Goal: Task Accomplishment & Management: Manage account settings

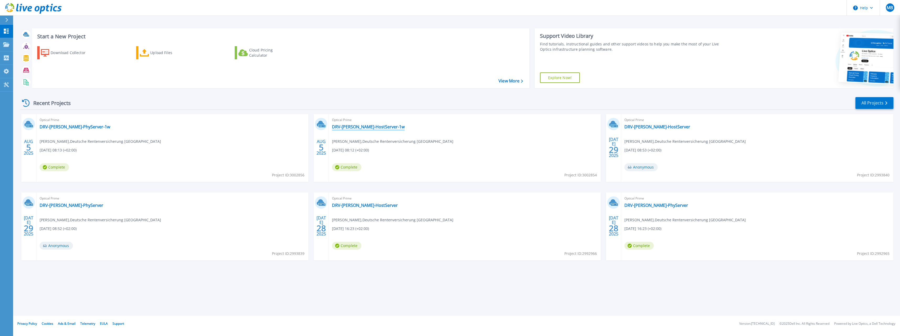
click at [367, 126] on link "DRV-[PERSON_NAME]-HostServer-1w" at bounding box center [368, 126] width 73 height 5
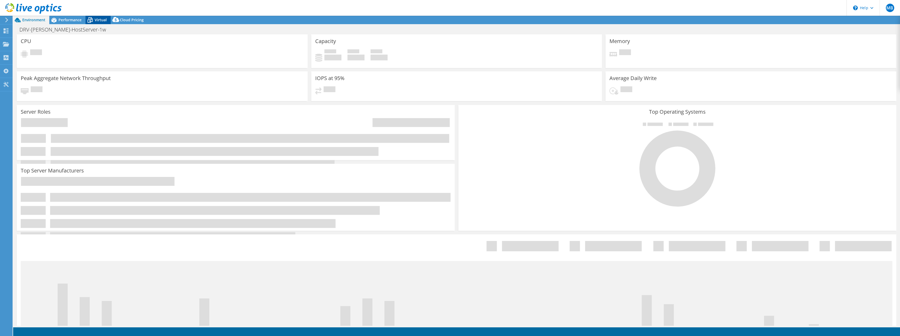
select select "USD"
click at [96, 17] on div "Virtual" at bounding box center [97, 20] width 25 height 8
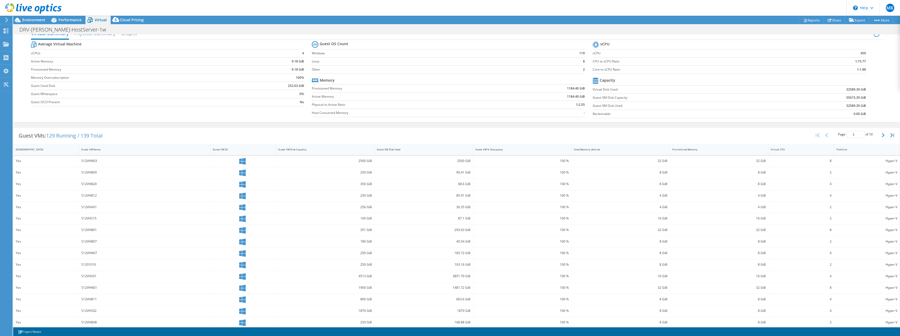
scroll to position [16, 0]
click at [91, 154] on div "S12VHN03" at bounding box center [144, 155] width 126 height 6
click at [65, 130] on span "129 Running / 139 Total" at bounding box center [74, 129] width 56 height 7
click at [803, 19] on link "Reports" at bounding box center [811, 20] width 25 height 8
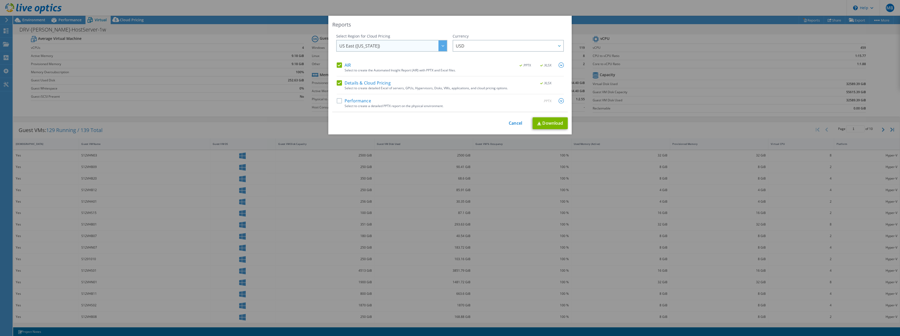
click at [397, 44] on span "US East (Virginia)" at bounding box center [392, 45] width 107 height 11
click at [338, 66] on label "AIR" at bounding box center [344, 64] width 14 height 5
click at [0, 0] on input "AIR" at bounding box center [0, 0] width 0 height 0
click at [556, 124] on link "Download" at bounding box center [549, 123] width 35 height 12
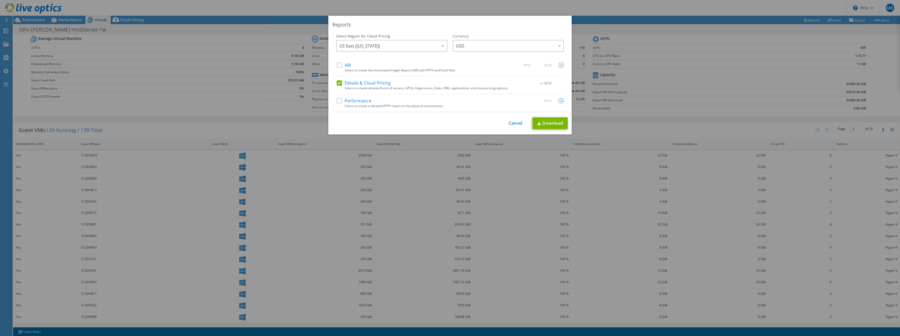
click at [506, 122] on div "This process may take a while, please wait... Cancel Download" at bounding box center [449, 123] width 235 height 12
click at [511, 121] on link "Cancel" at bounding box center [515, 123] width 13 height 5
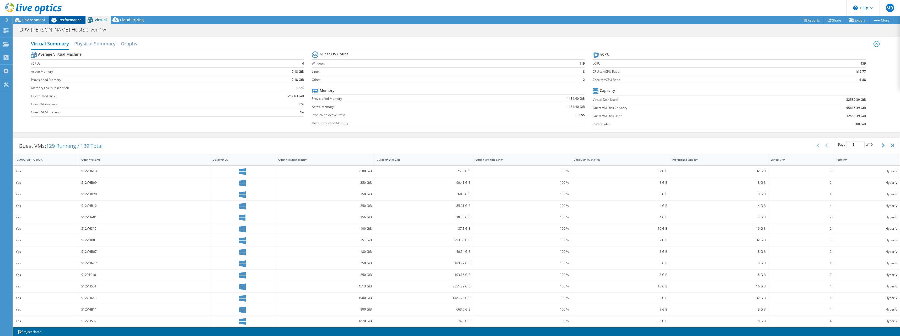
click at [72, 17] on div "Performance" at bounding box center [67, 20] width 36 height 8
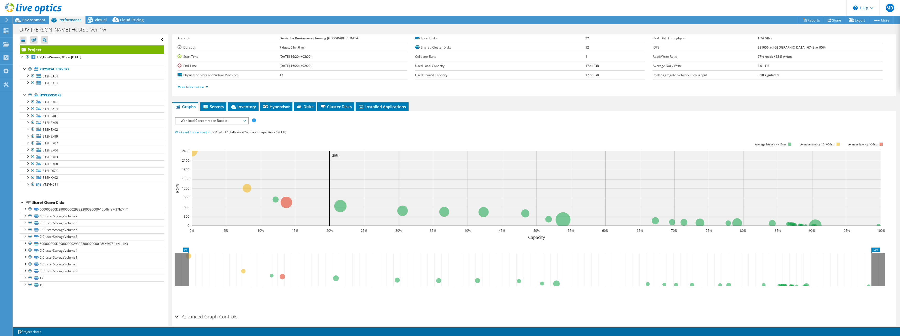
scroll to position [26, 0]
click at [218, 107] on span "Servers" at bounding box center [213, 105] width 21 height 5
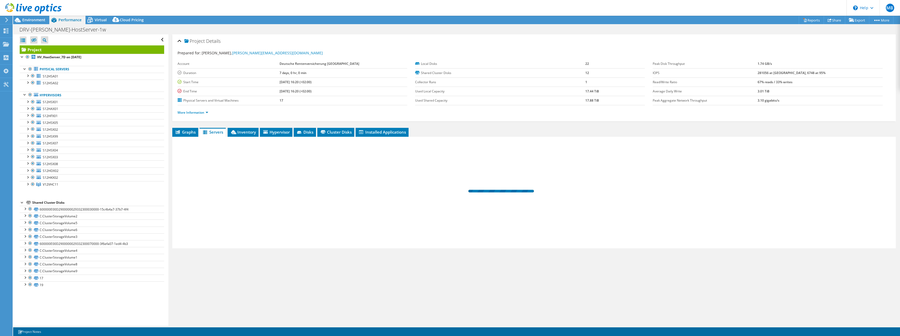
scroll to position [0, 0]
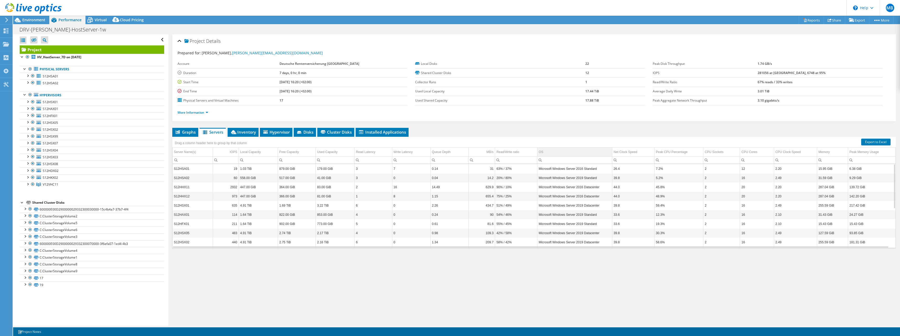
click at [540, 151] on div "OS" at bounding box center [541, 152] width 4 height 6
click at [246, 132] on span "Inventory" at bounding box center [243, 131] width 26 height 5
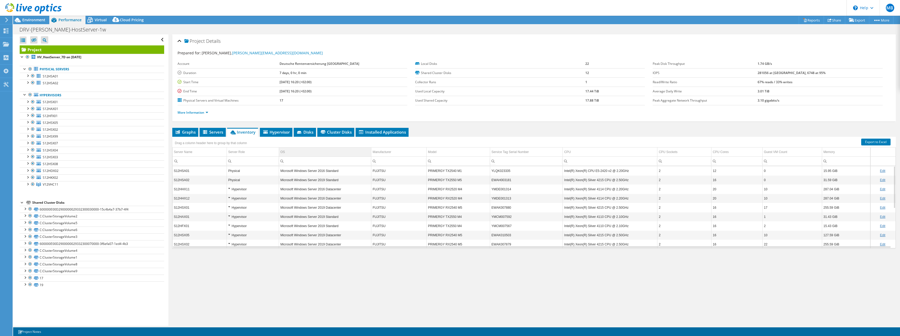
click at [282, 149] on div "OS" at bounding box center [282, 152] width 4 height 6
click at [278, 133] on span "Hypervisor" at bounding box center [275, 131] width 27 height 5
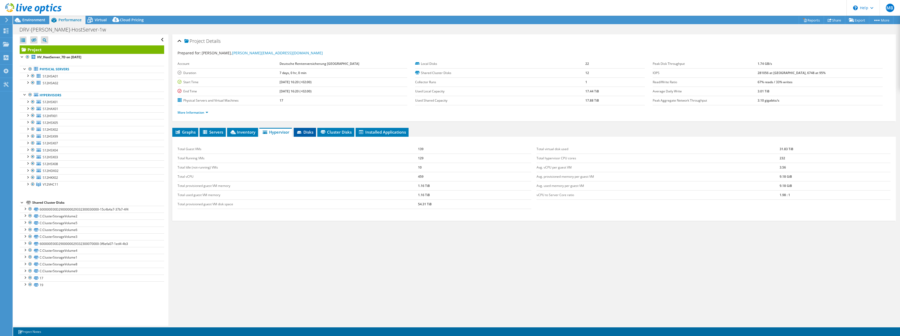
click at [304, 131] on span "Disks" at bounding box center [304, 131] width 17 height 5
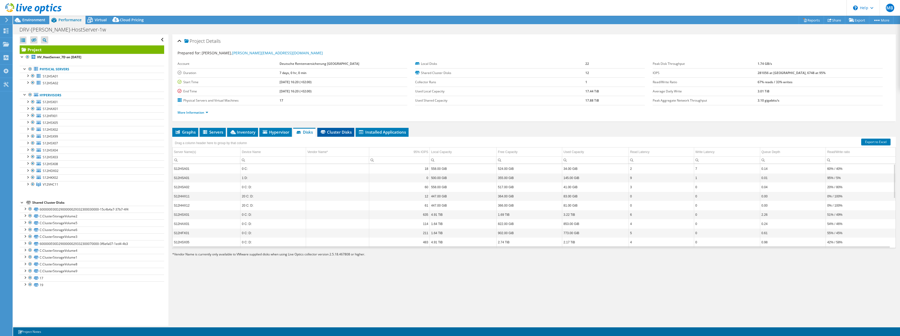
click at [338, 130] on span "Cluster Disks" at bounding box center [336, 131] width 32 height 5
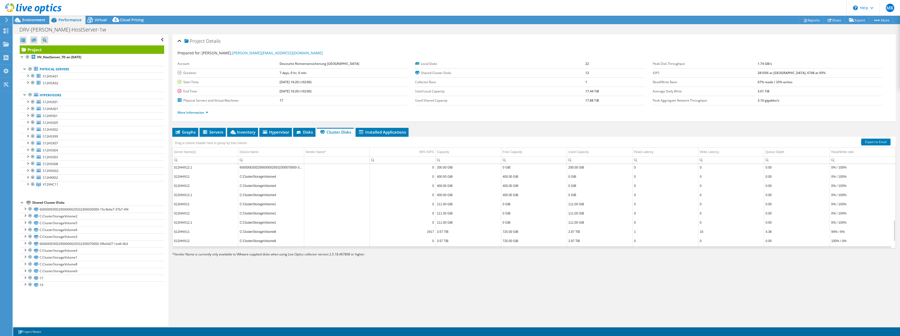
scroll to position [247, 0]
click at [369, 131] on span "Installed Applications" at bounding box center [382, 131] width 48 height 5
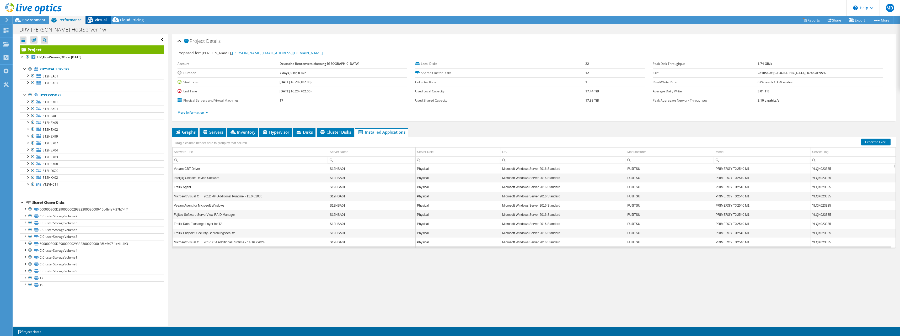
click at [101, 19] on span "Virtual" at bounding box center [101, 19] width 12 height 5
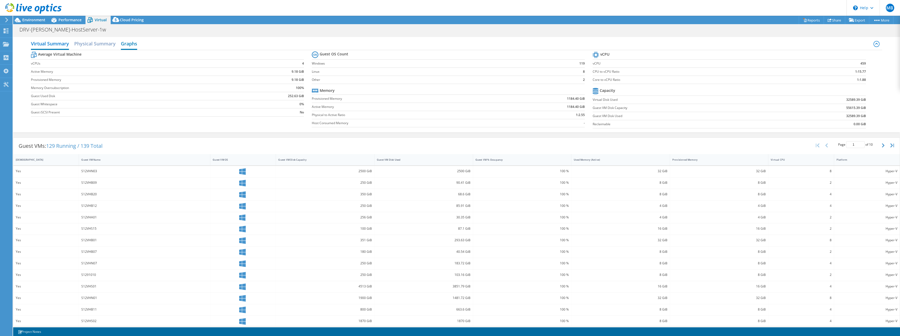
click at [135, 44] on h2 "Graphs" at bounding box center [129, 44] width 16 height 12
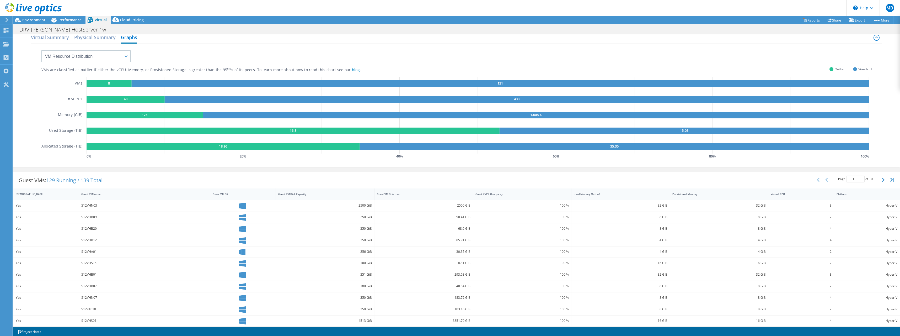
scroll to position [0, 0]
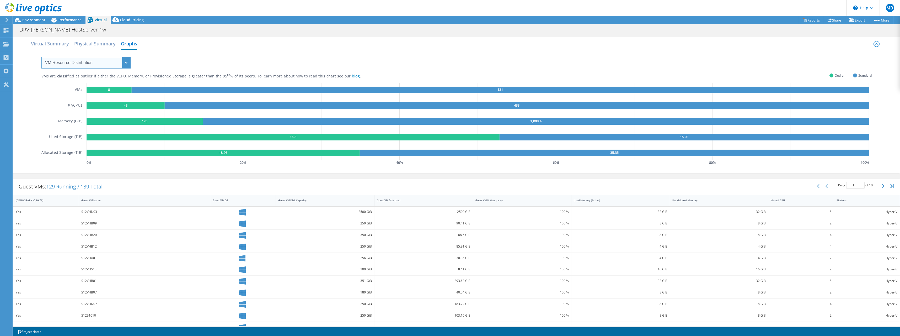
click at [103, 61] on select "VM Resource Distribution Provisioning Contrast Over Provisioning" at bounding box center [85, 63] width 89 height 12
select select "Provisioning Contrast"
click at [41, 57] on select "VM Resource Distribution Provisioning Contrast Over Provisioning" at bounding box center [85, 63] width 89 height 12
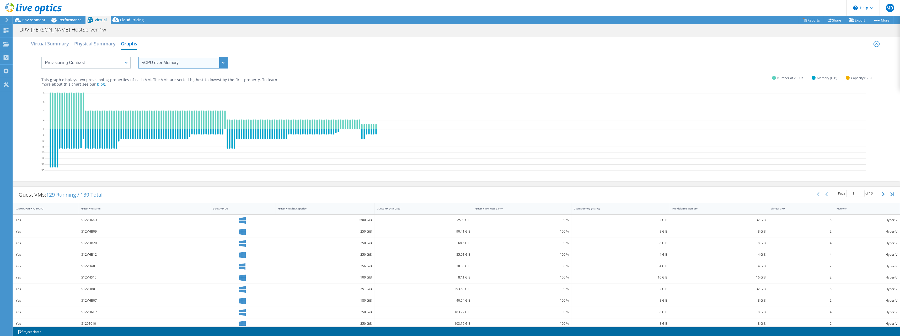
click at [163, 64] on select "vCPU over Memory vCPU over Capacity Memory over vCPU Memory over Capacity Capac…" at bounding box center [182, 63] width 89 height 12
select select "Memory over vCPU"
click at [138, 57] on select "vCPU over Memory vCPU over Capacity Memory over vCPU Memory over Capacity Capac…" at bounding box center [182, 63] width 89 height 12
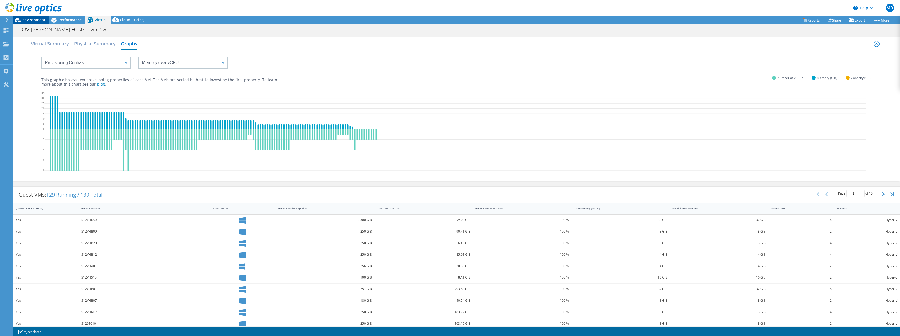
click at [37, 22] on span "Environment" at bounding box center [33, 19] width 23 height 5
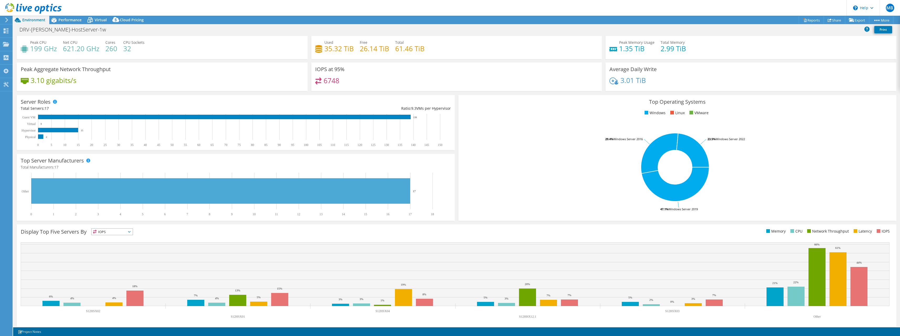
scroll to position [14, 0]
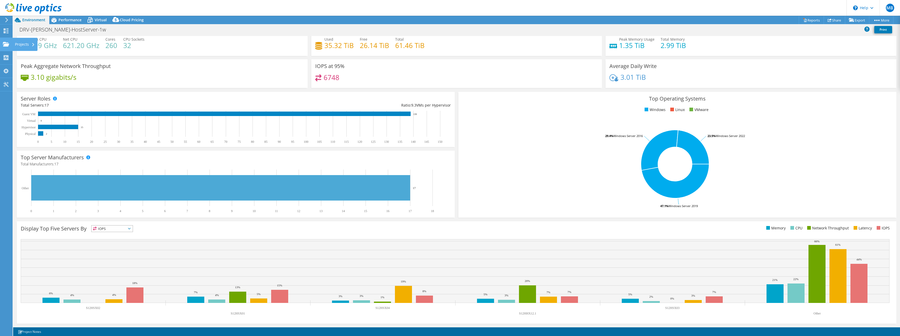
click at [6, 47] on div at bounding box center [6, 45] width 6 height 6
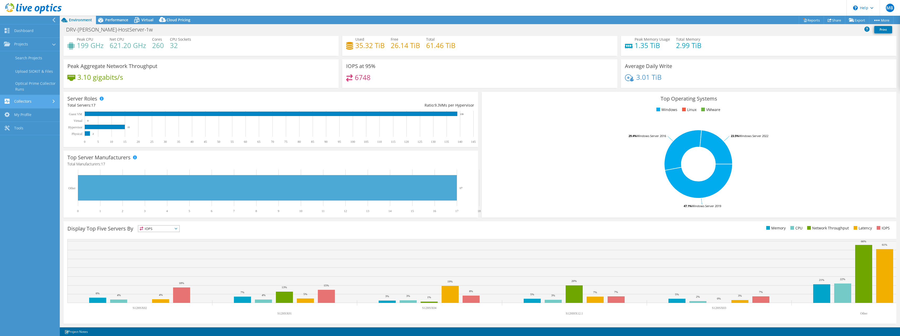
click at [37, 102] on link "Collectors" at bounding box center [30, 101] width 60 height 13
click at [36, 98] on link "My Profile" at bounding box center [30, 98] width 60 height 13
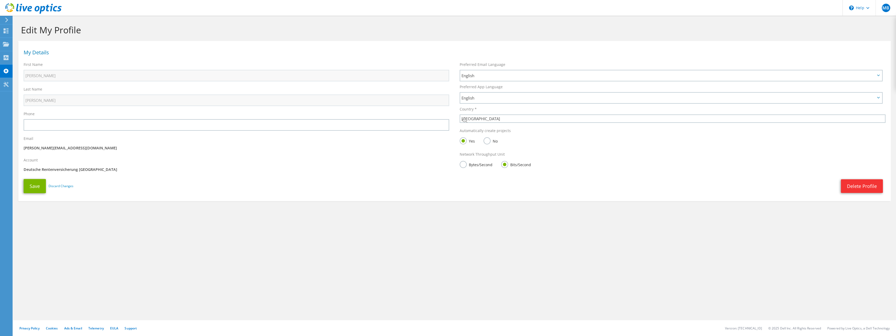
select select "56"
